Goal: Transaction & Acquisition: Purchase product/service

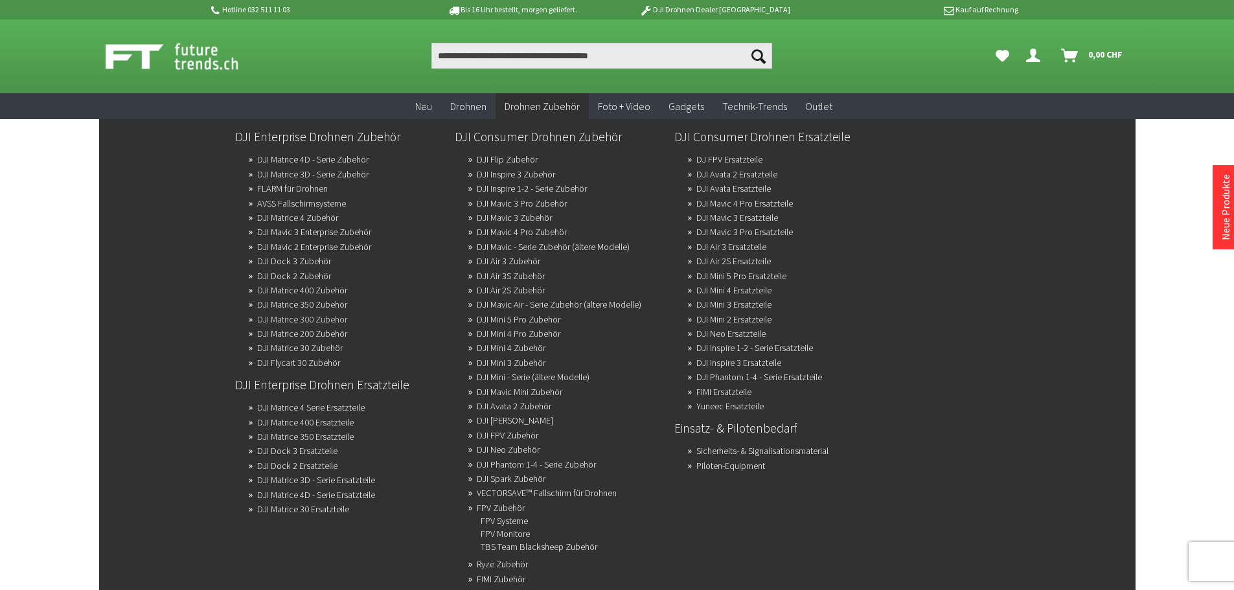
click at [330, 312] on link "DJI Matrice 300 Zubehör" at bounding box center [302, 319] width 90 height 18
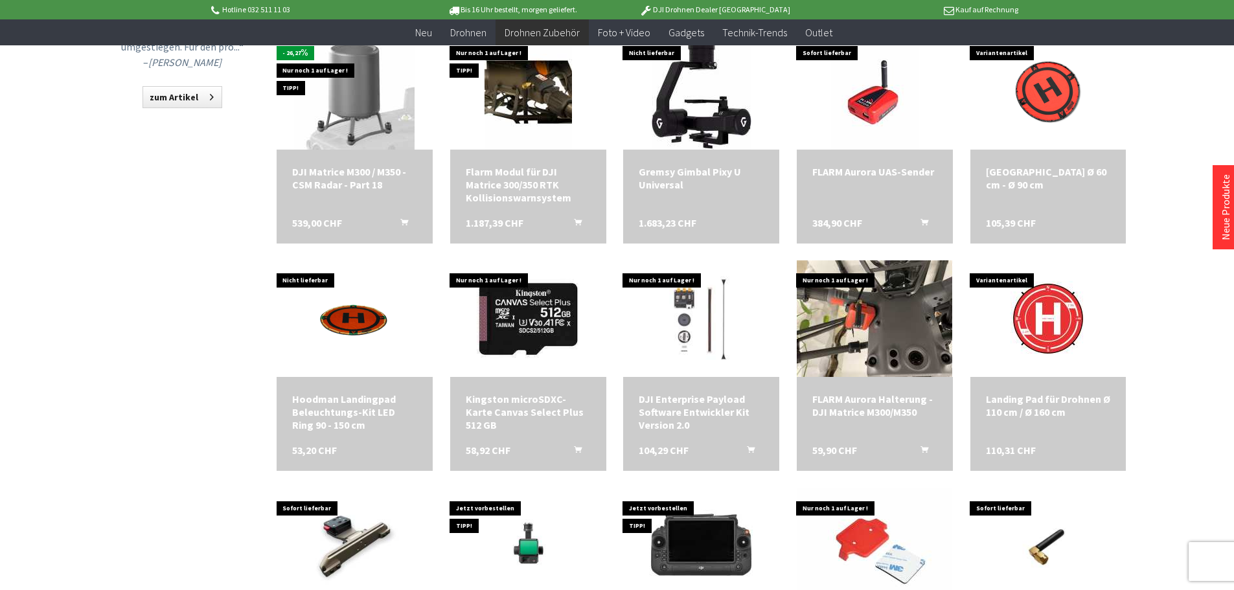
scroll to position [1166, 0]
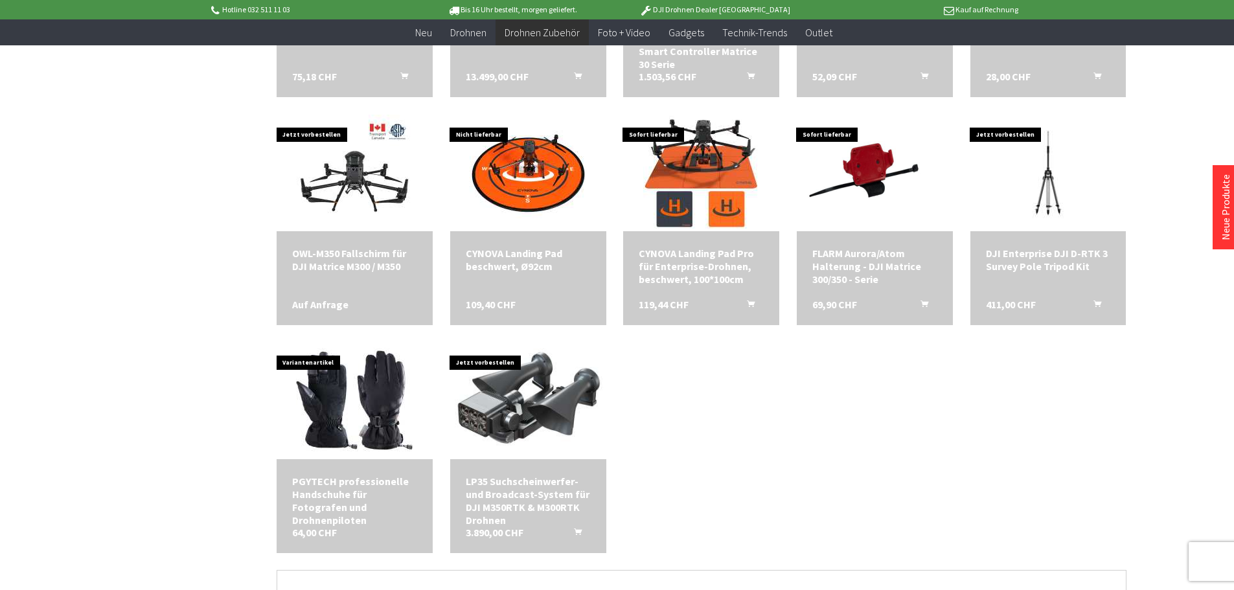
scroll to position [1943, 0]
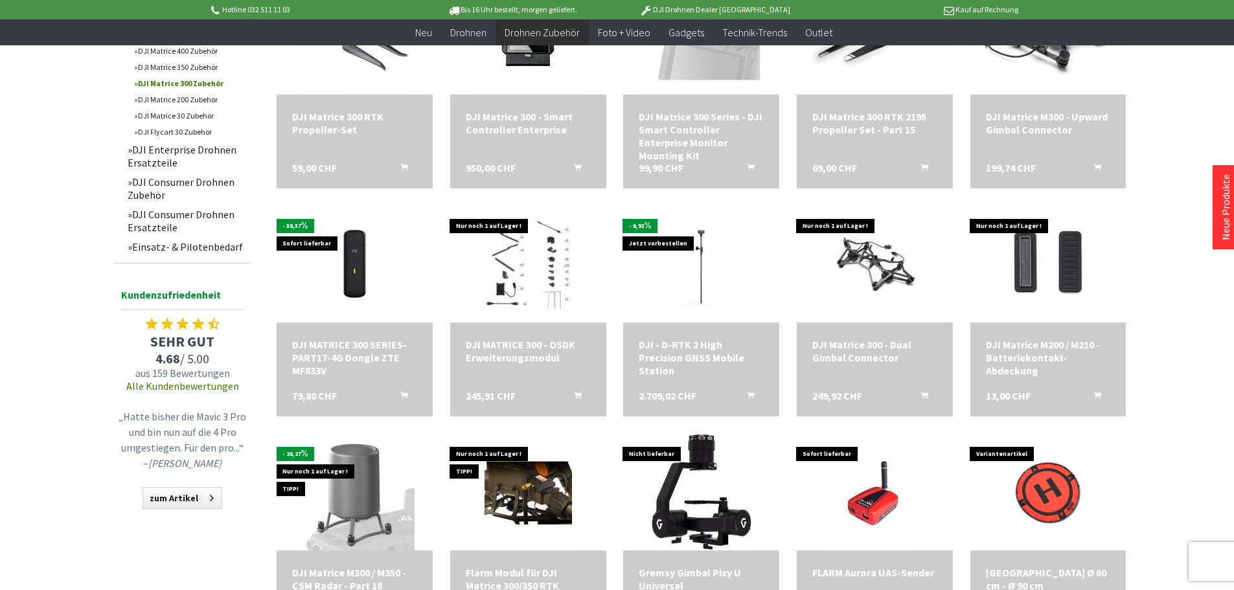
scroll to position [583, 0]
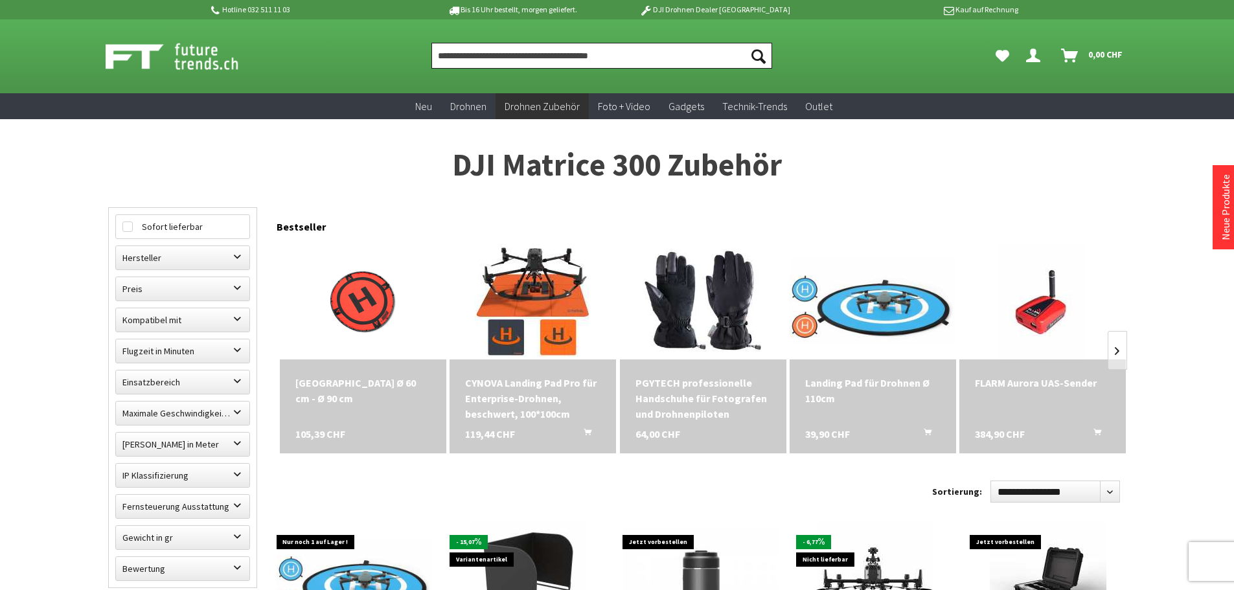
click at [513, 52] on input "Produkt, Marke, Kategorie, EAN, Artikelnummer…" at bounding box center [601, 56] width 341 height 26
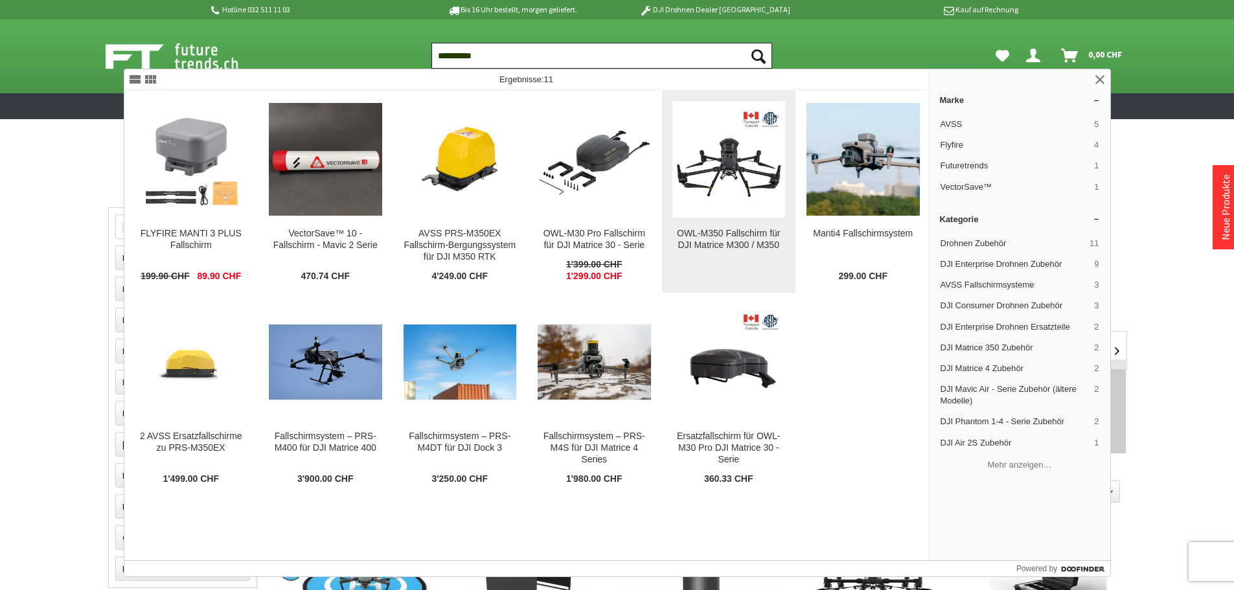
type input "**********"
click at [741, 173] on img at bounding box center [728, 159] width 113 height 113
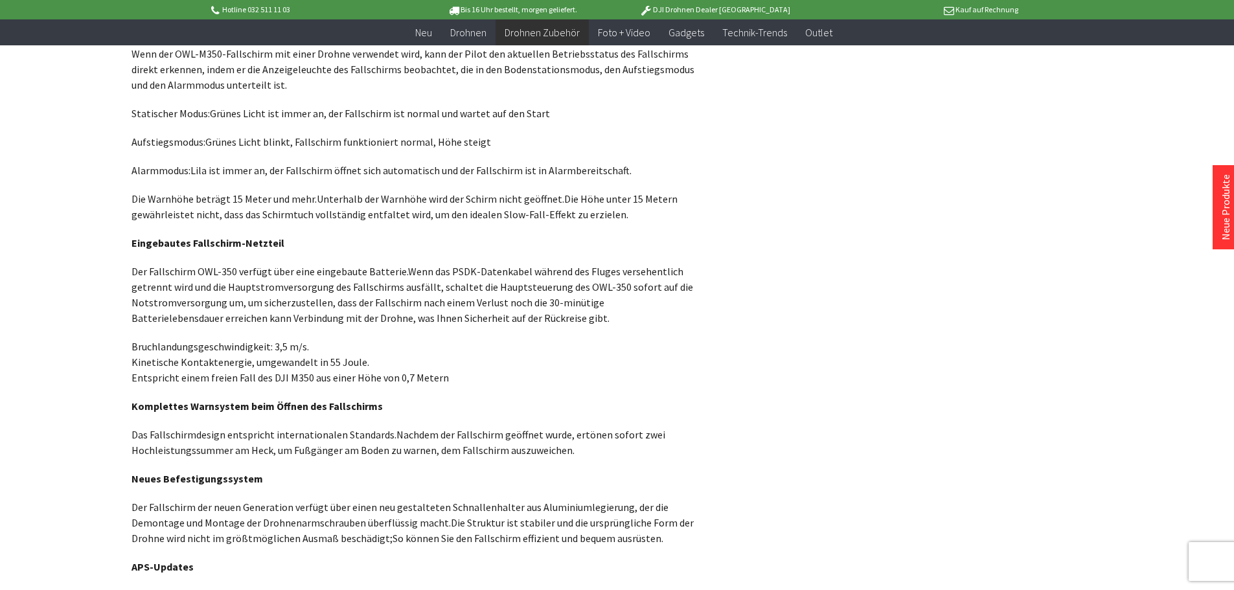
scroll to position [1166, 0]
